Goal: Information Seeking & Learning: Find specific fact

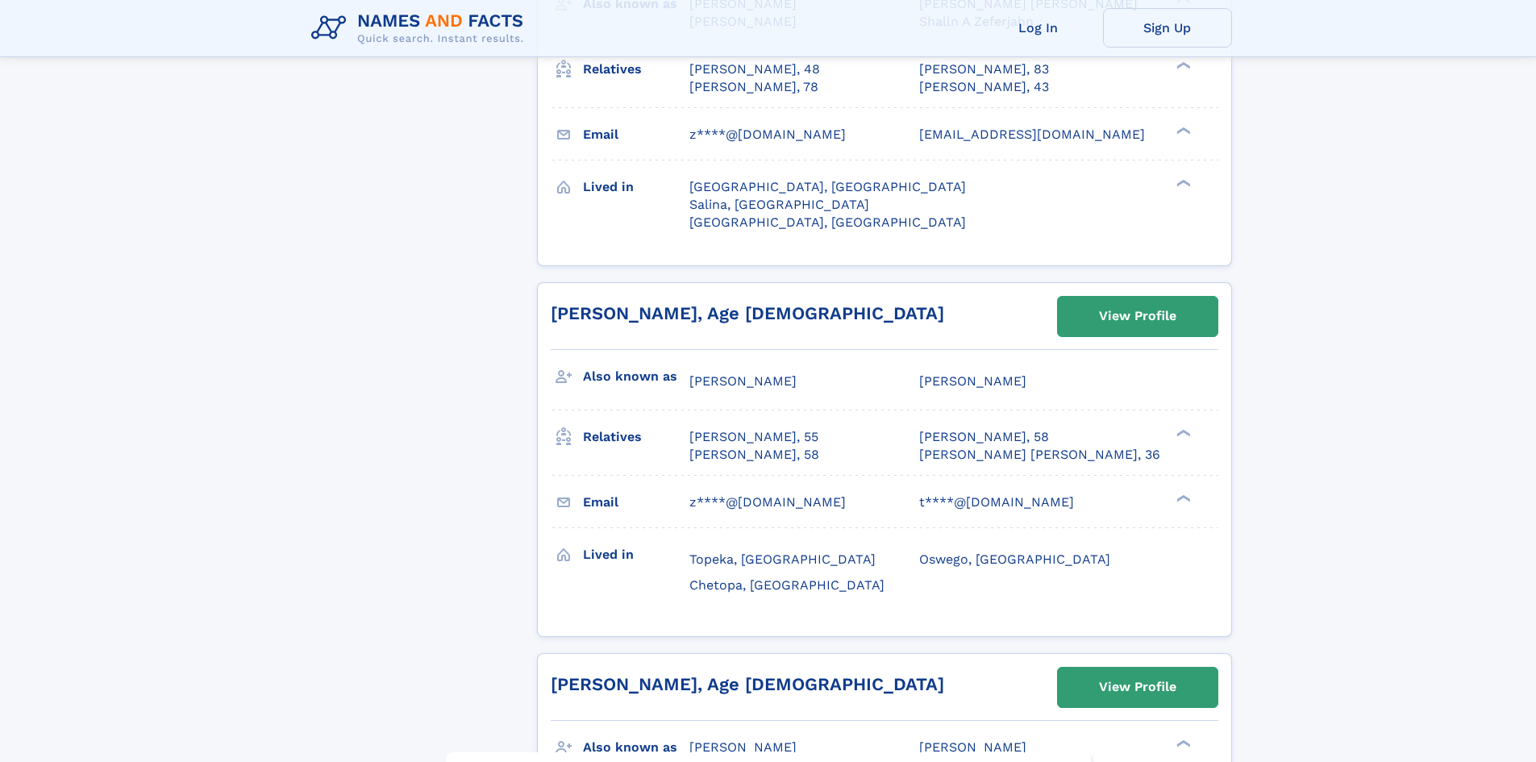
scroll to position [7258, 0]
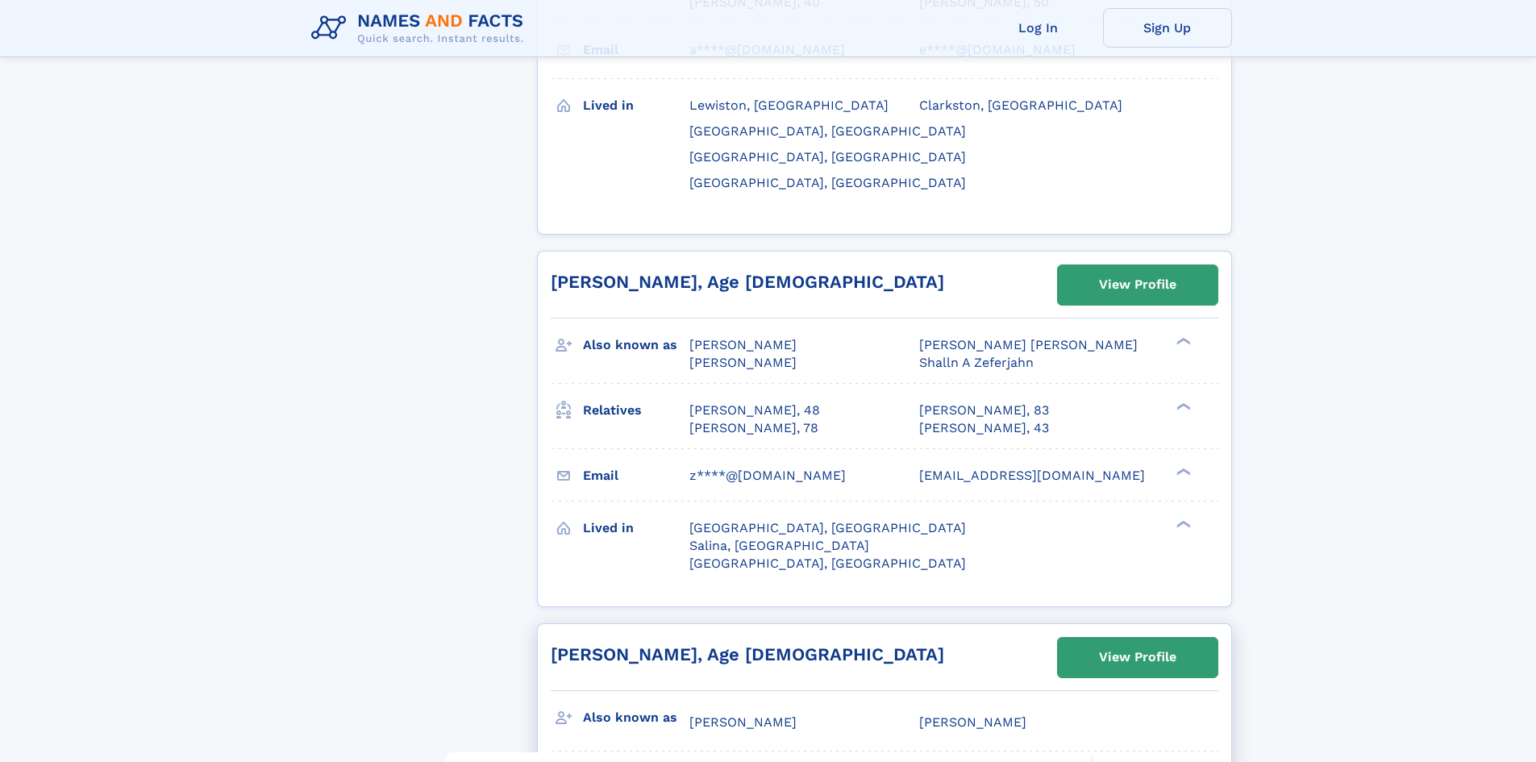
scroll to position [6935, 0]
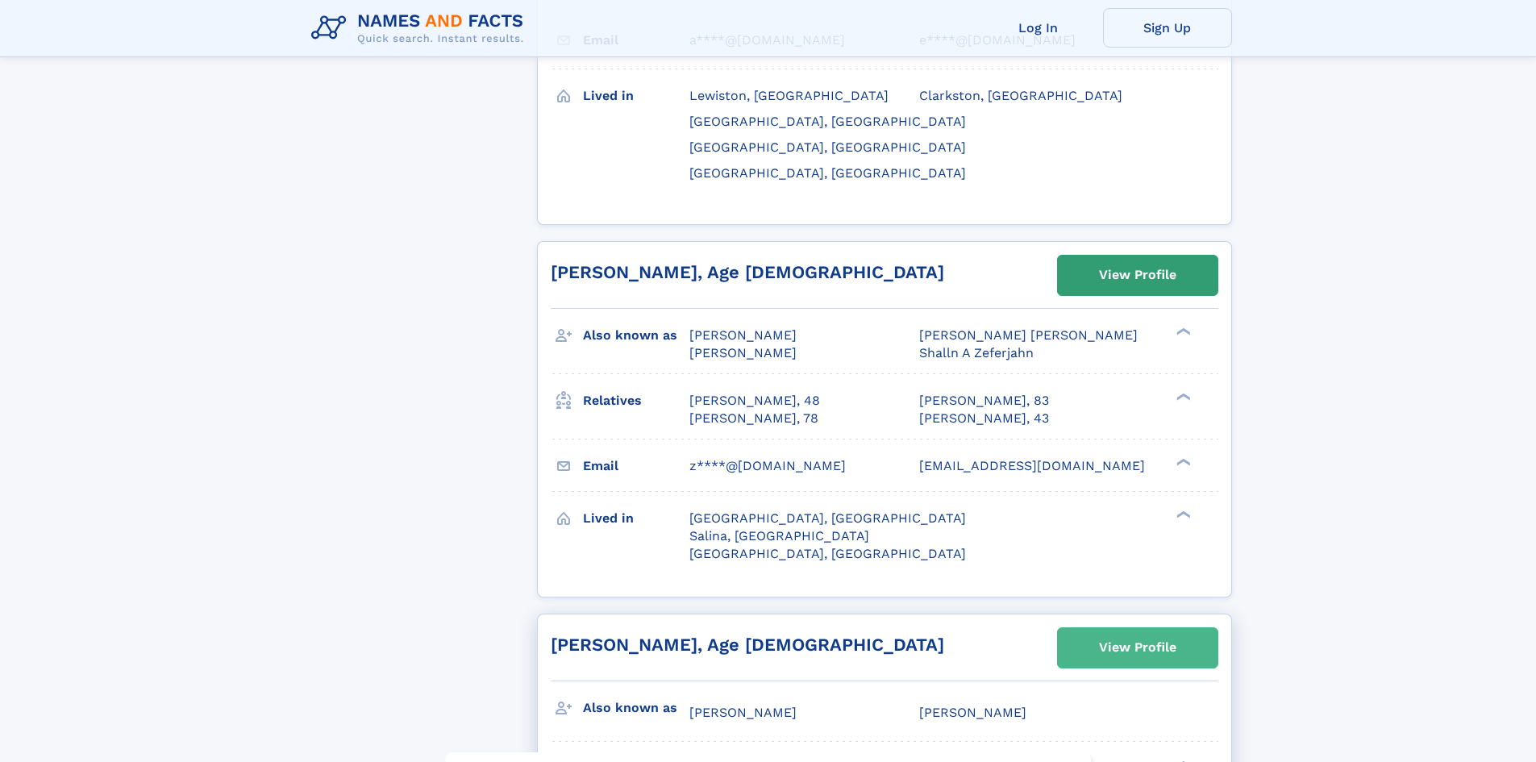
click at [1118, 629] on div "View Profile" at bounding box center [1137, 647] width 77 height 37
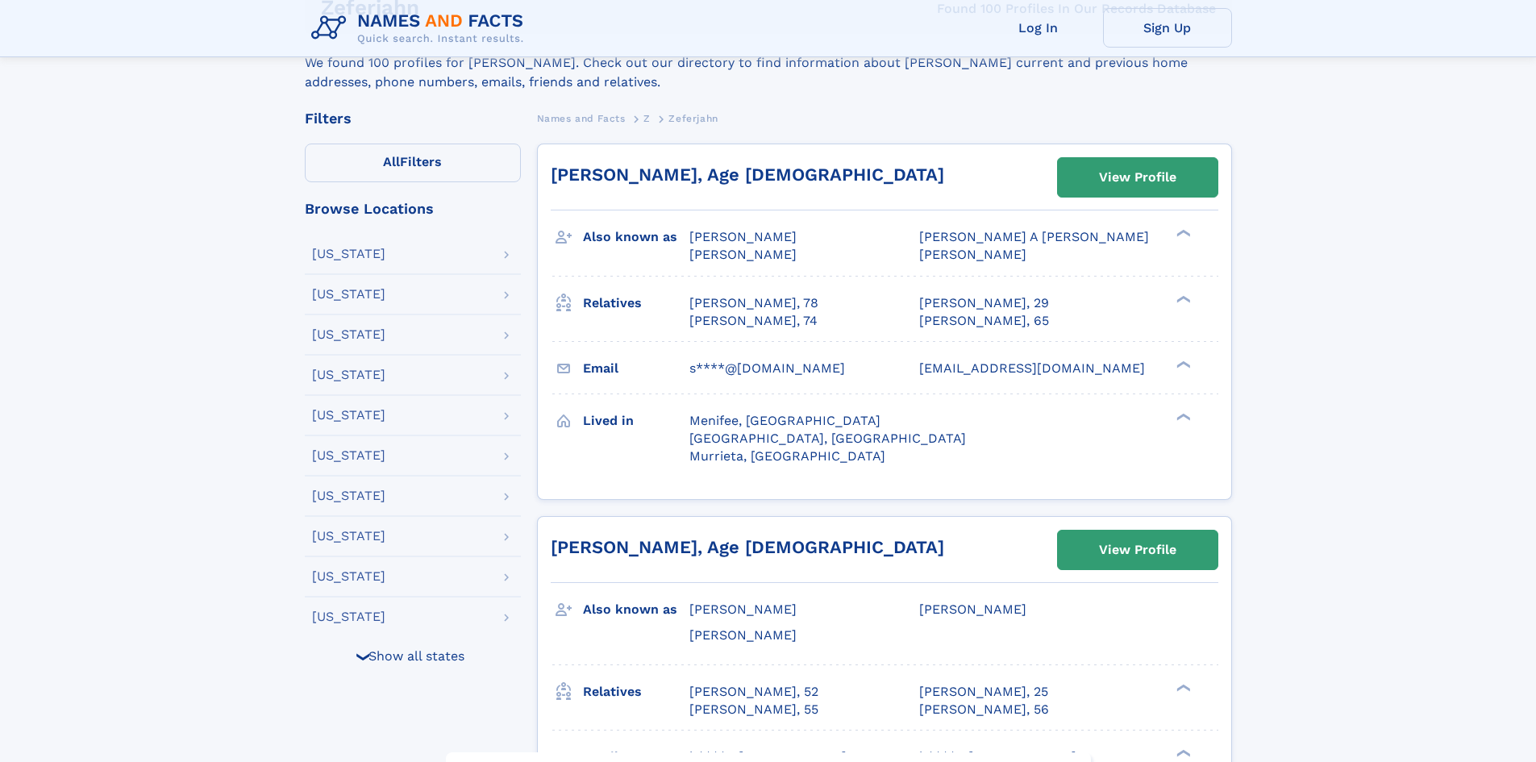
scroll to position [323, 0]
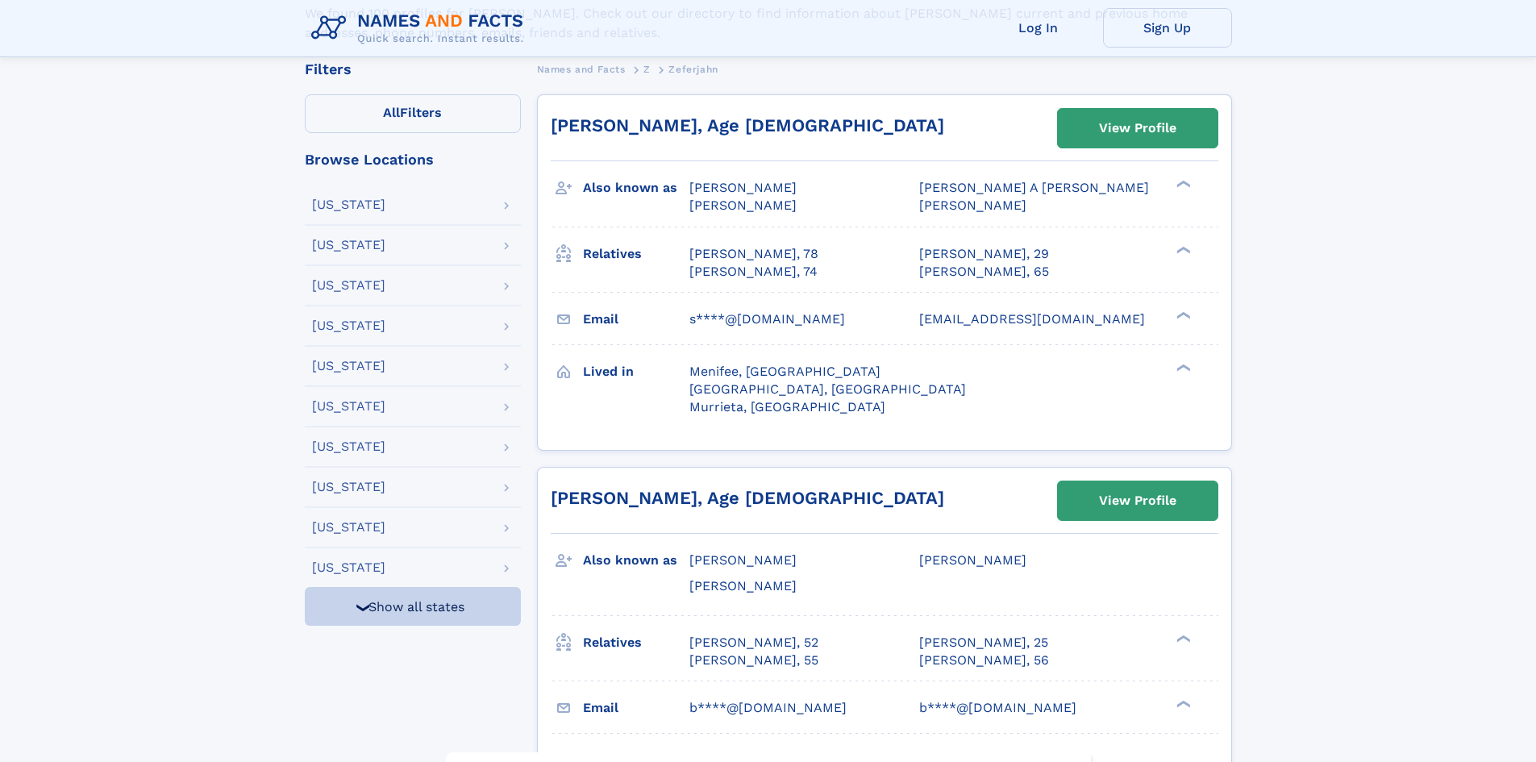
click at [354, 606] on div "❯" at bounding box center [362, 607] width 19 height 10
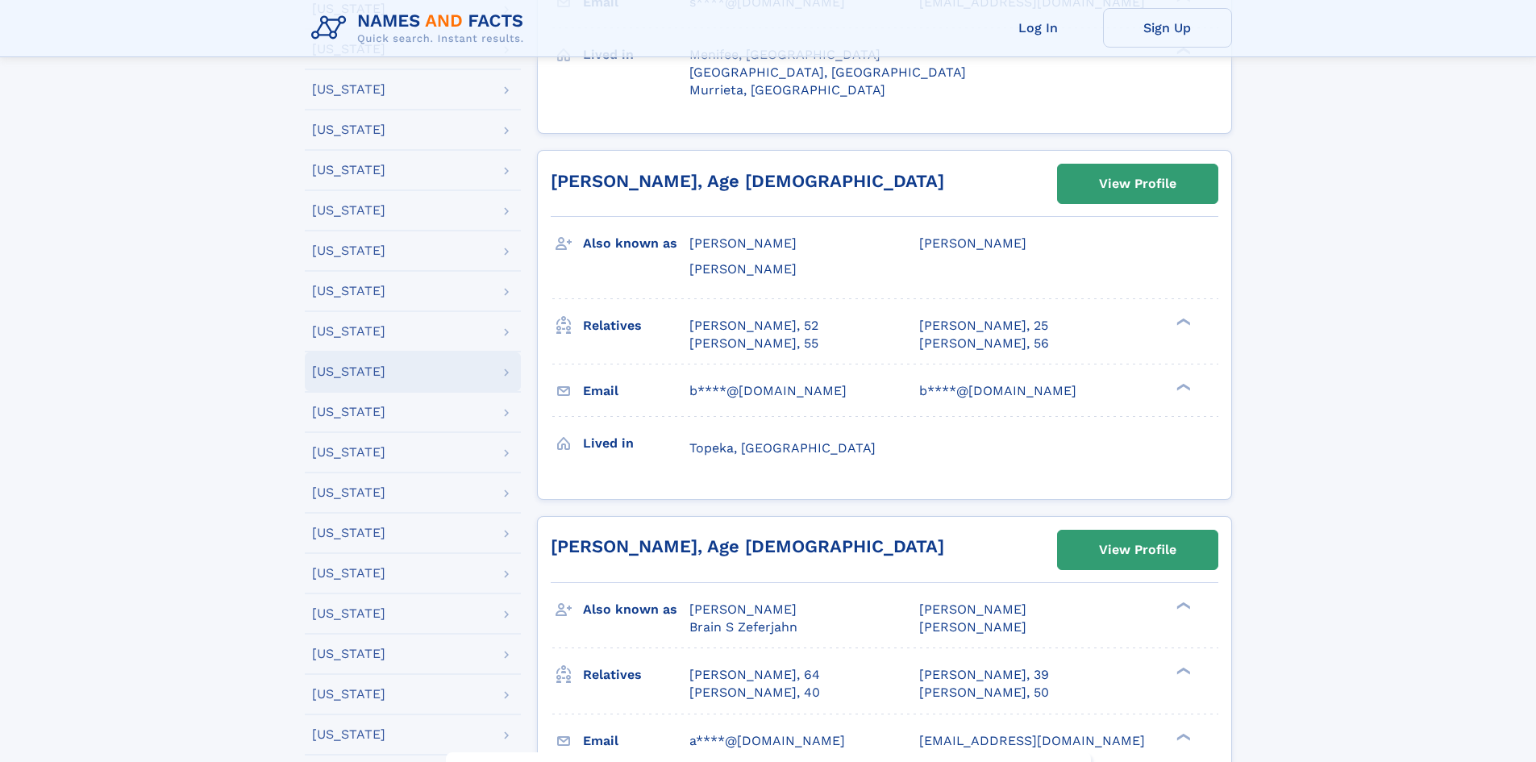
scroll to position [645, 0]
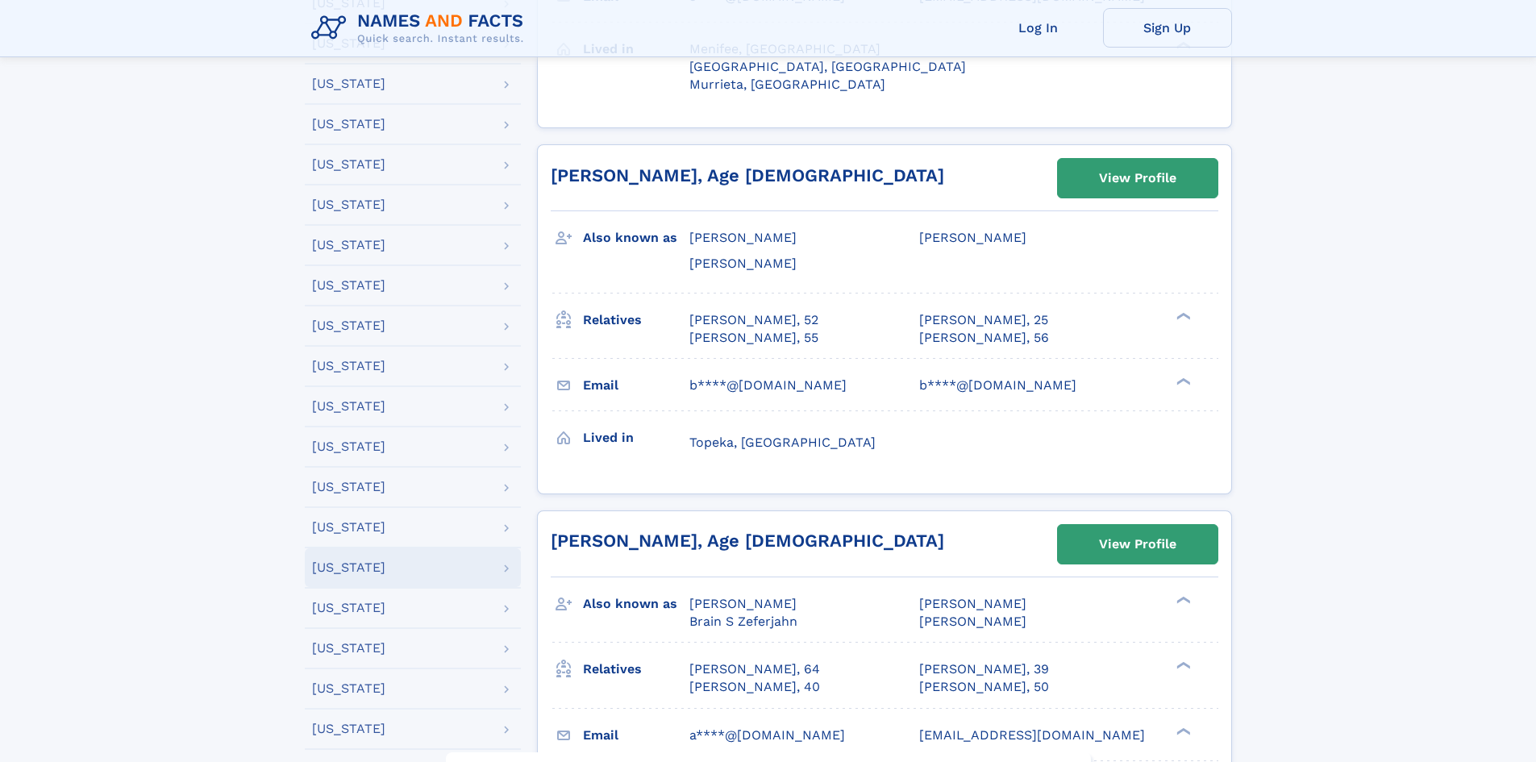
click at [398, 571] on div "Louisiana" at bounding box center [413, 567] width 202 height 13
click at [0, 0] on input "**" at bounding box center [0, 0] width 0 height 0
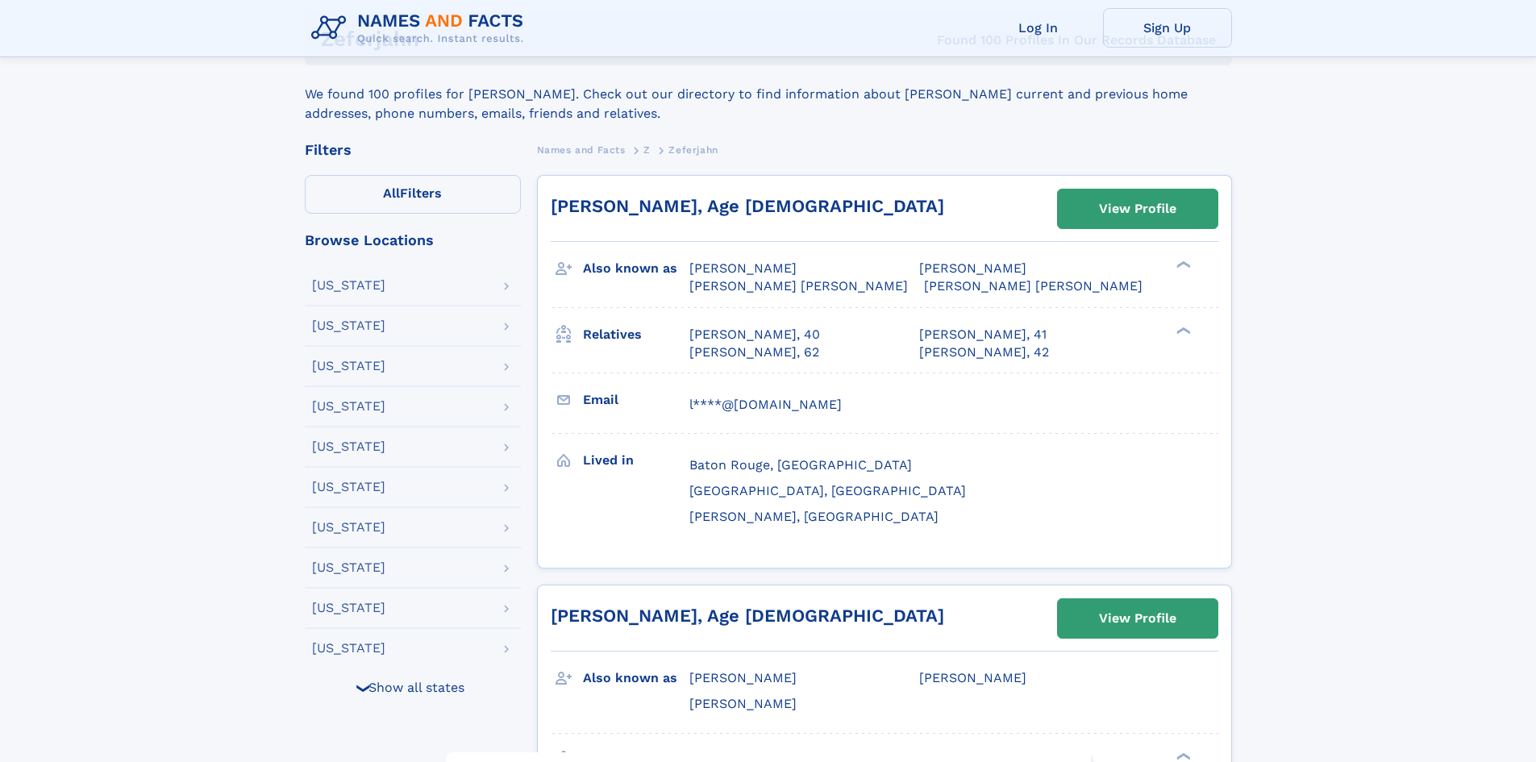
scroll to position [565, 0]
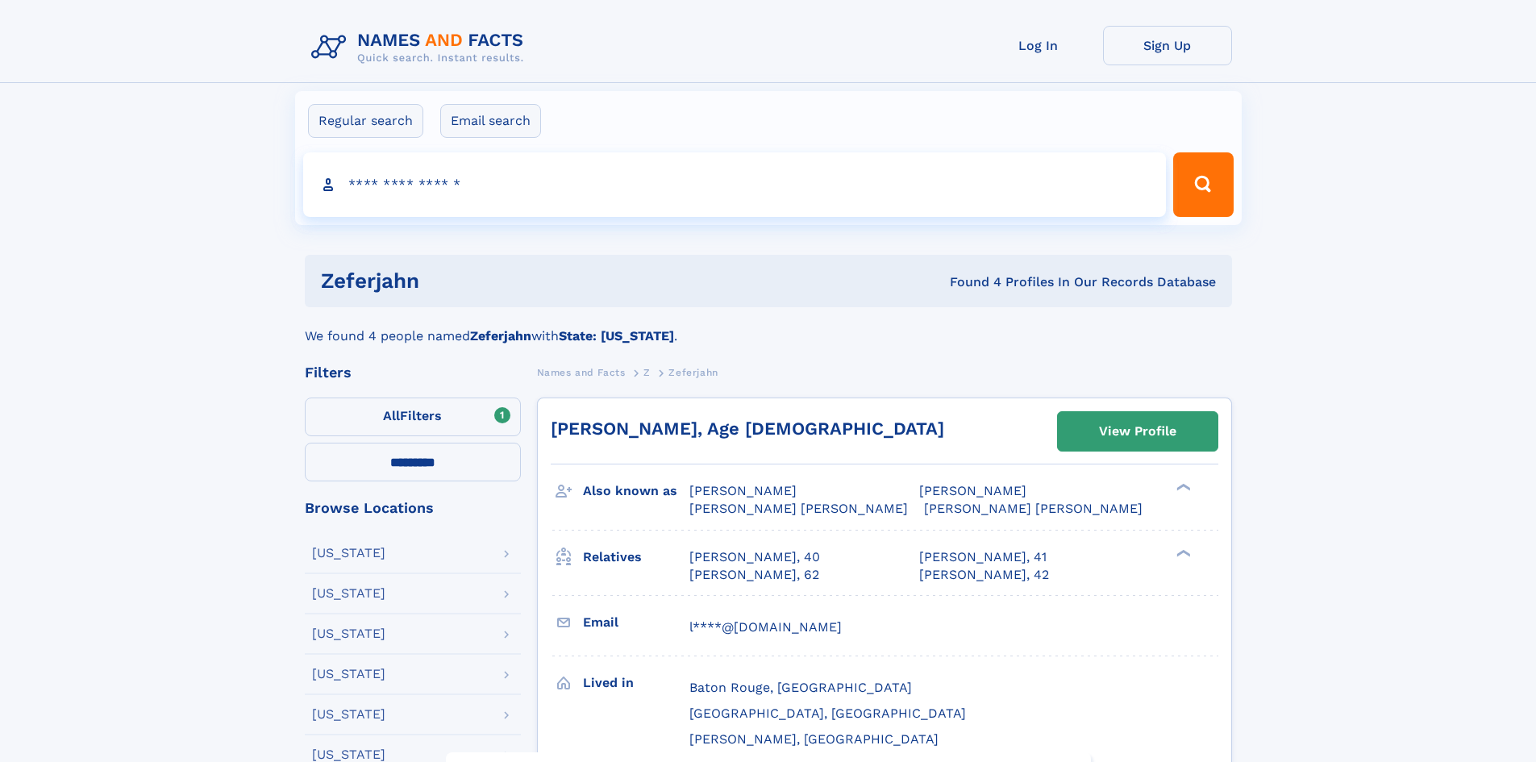
select select "**"
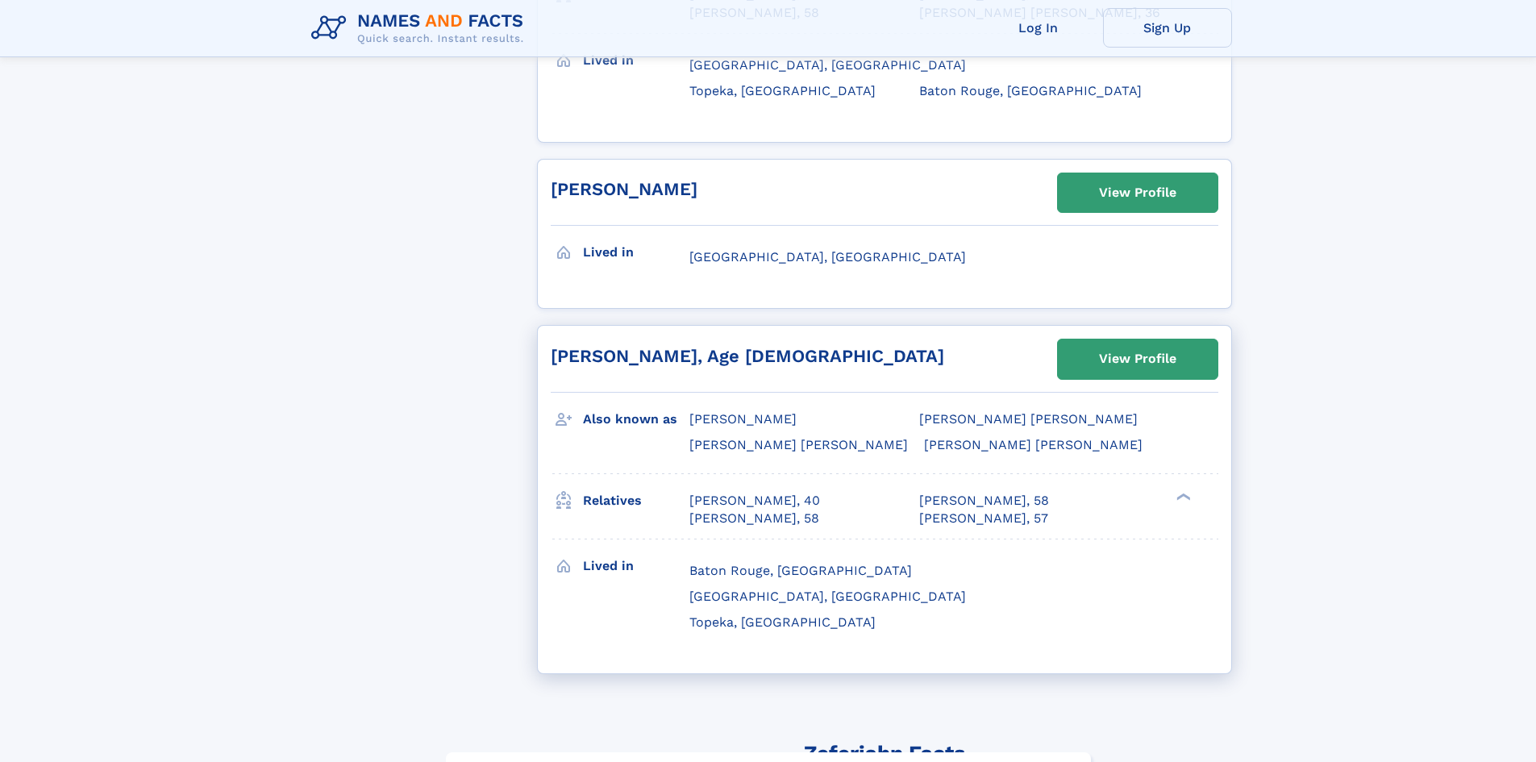
scroll to position [968, 0]
click at [1125, 340] on div "View Profile" at bounding box center [1137, 358] width 77 height 37
